Goal: Find specific page/section: Find specific page/section

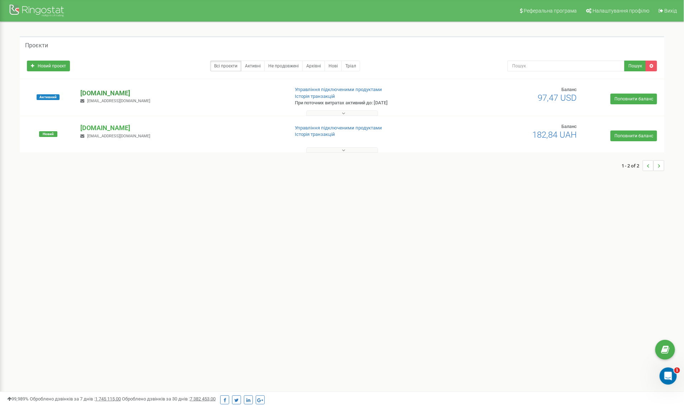
click at [103, 90] on p "[DOMAIN_NAME]" at bounding box center [181, 93] width 203 height 9
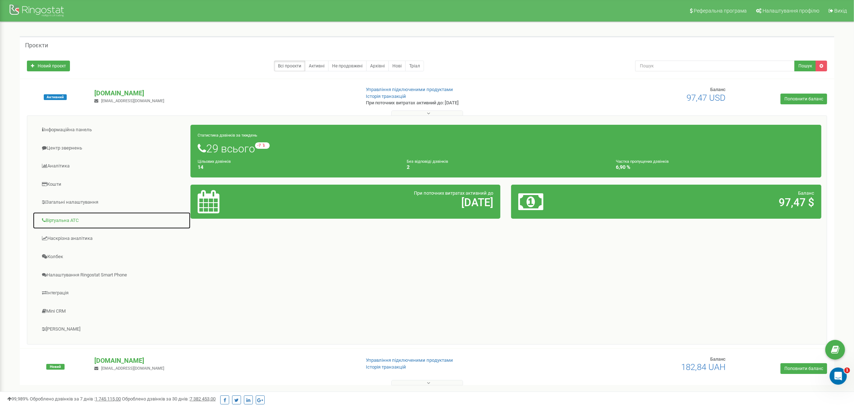
click at [61, 221] on link "Віртуальна АТС" at bounding box center [112, 221] width 158 height 18
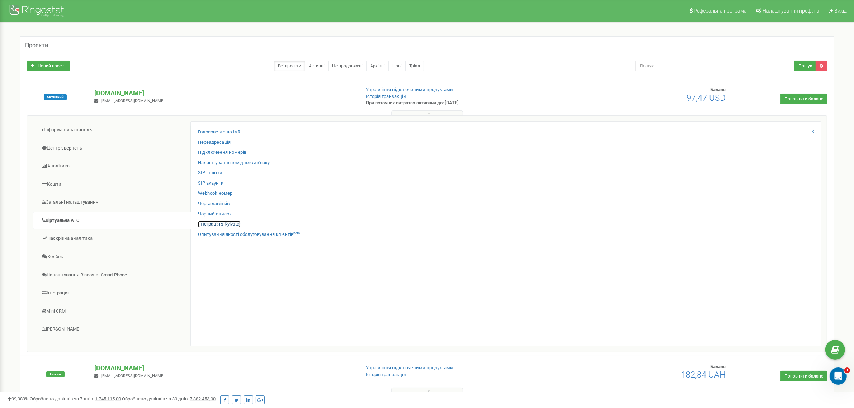
click at [224, 223] on link "Інтеграція з Kyivstar" at bounding box center [219, 224] width 43 height 7
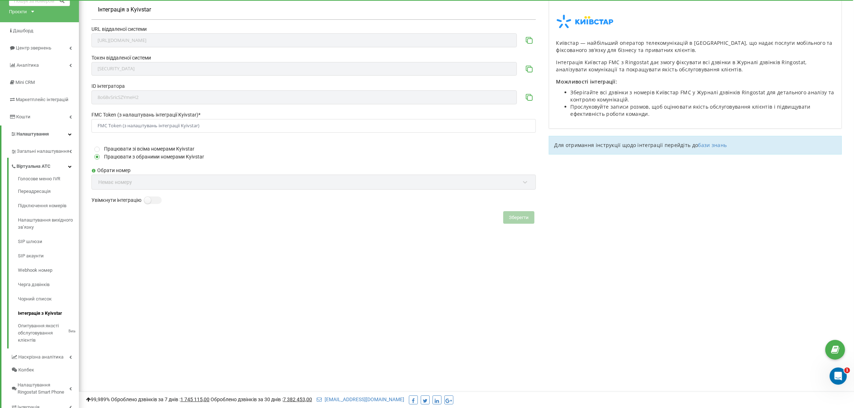
scroll to position [77, 0]
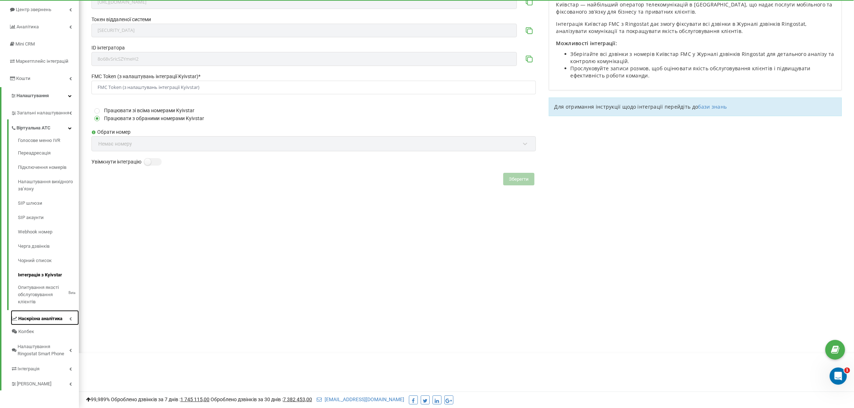
click at [47, 319] on span "Наскрізна аналітика" at bounding box center [40, 318] width 44 height 7
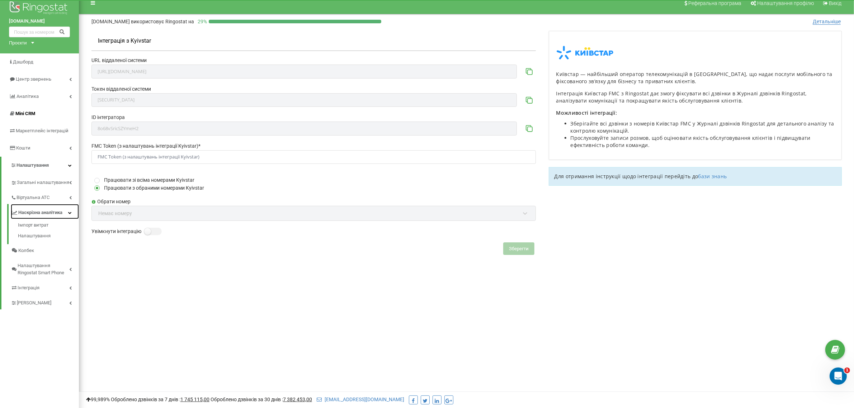
scroll to position [0, 0]
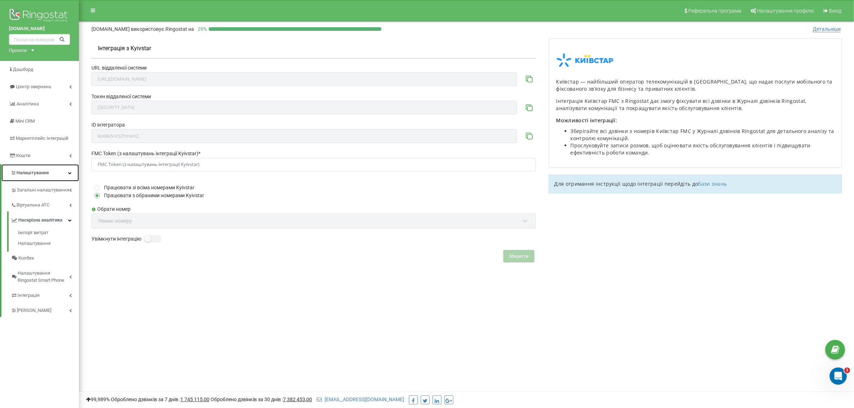
click at [40, 171] on span "Налаштування" at bounding box center [32, 172] width 32 height 5
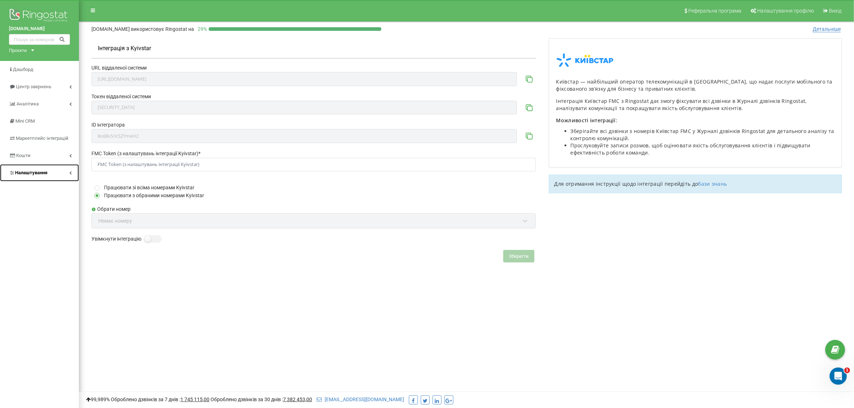
click at [40, 171] on span "Налаштування" at bounding box center [31, 172] width 32 height 5
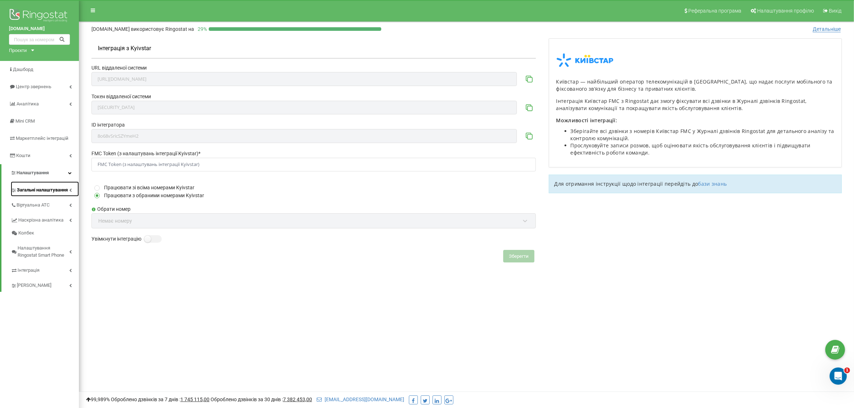
click at [40, 187] on span "Загальні налаштування" at bounding box center [42, 189] width 51 height 7
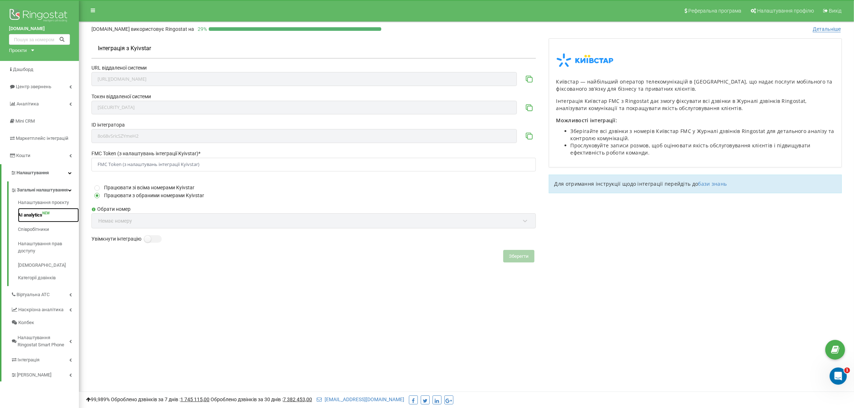
click at [38, 219] on link "AI analytics NEW" at bounding box center [48, 215] width 61 height 14
